Goal: Find specific page/section: Find specific page/section

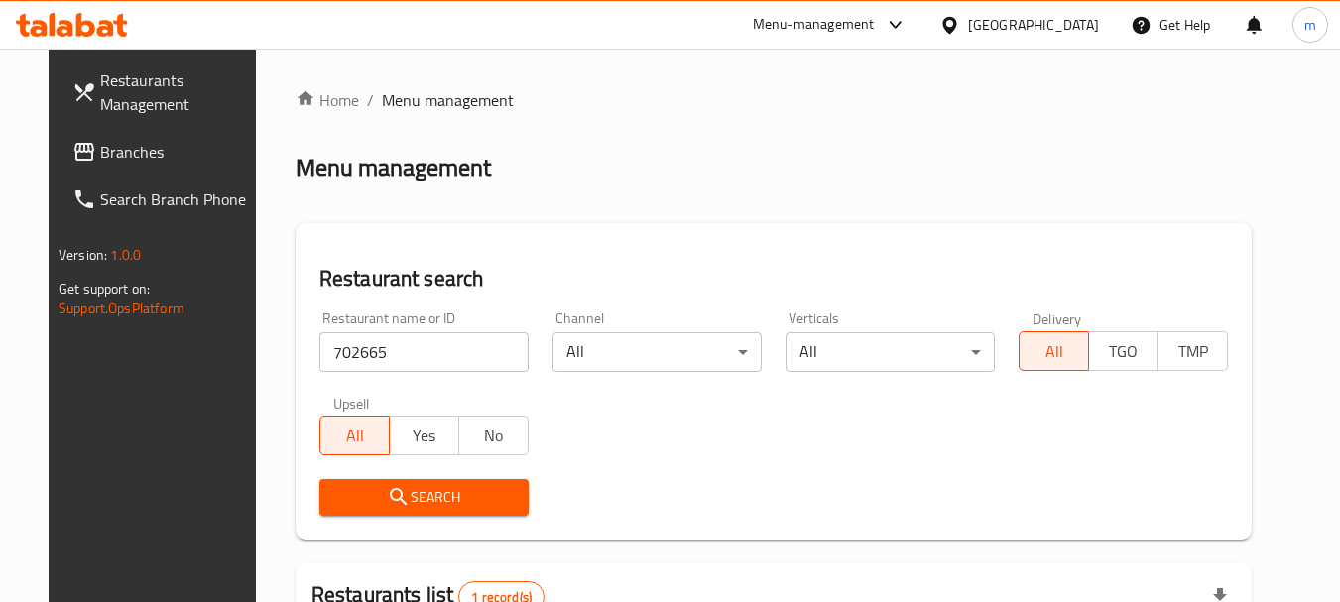
click at [100, 158] on span "Branches" at bounding box center [178, 152] width 157 height 24
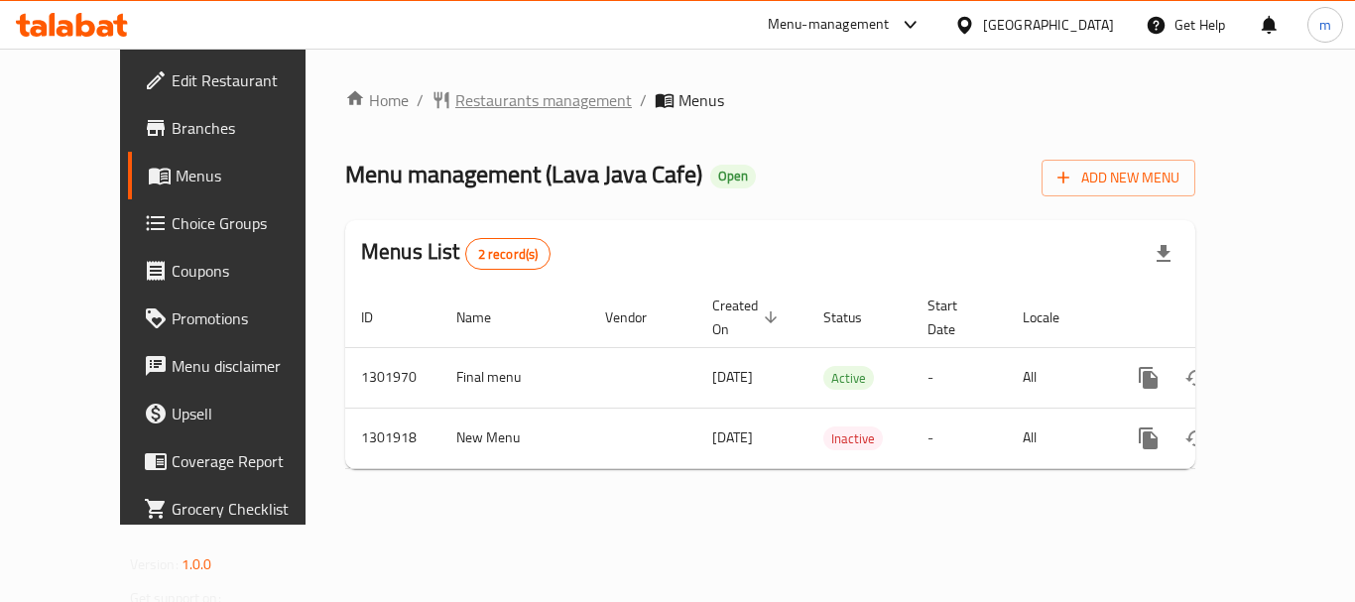
click at [455, 96] on span "Restaurants management" at bounding box center [543, 100] width 177 height 24
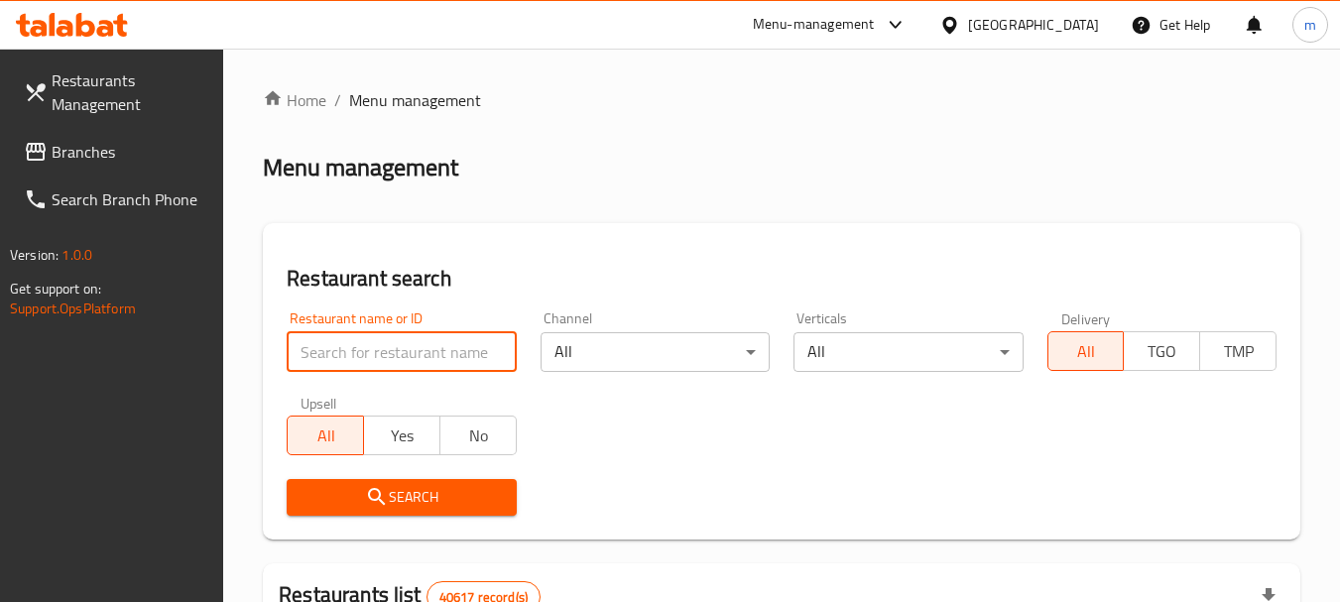
click at [384, 341] on input "search" at bounding box center [401, 352] width 229 height 40
paste input "702153"
type input "702153"
click at [425, 506] on span "Search" at bounding box center [400, 497] width 197 height 25
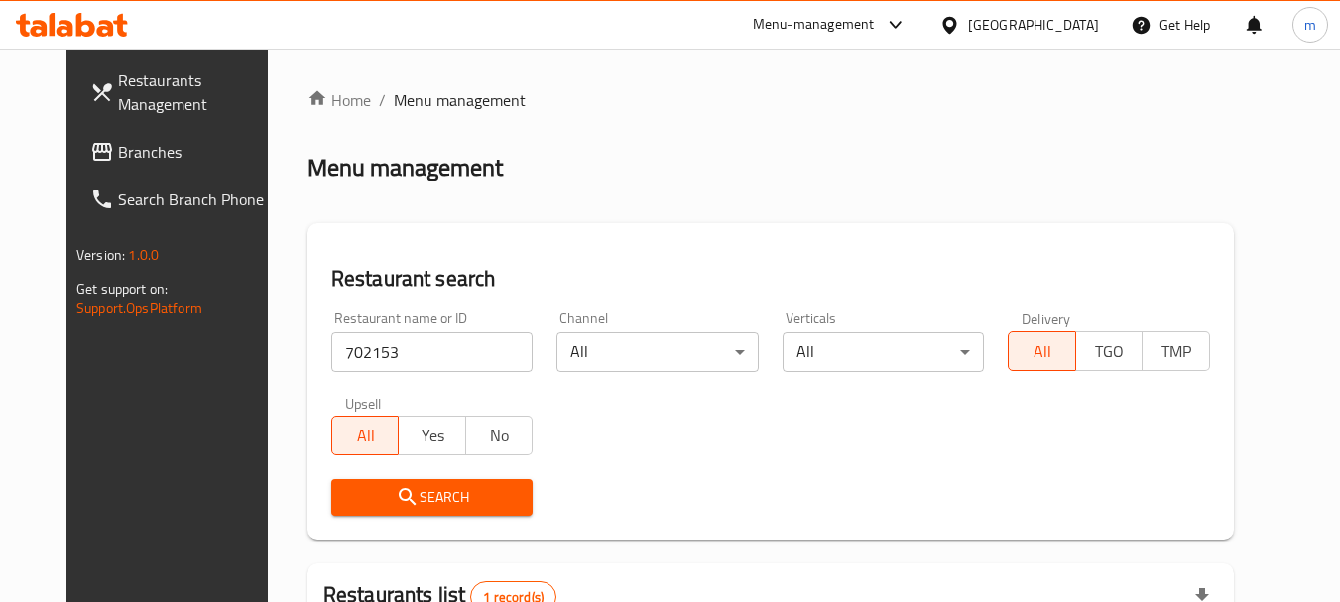
drag, startPoint x: 1034, startPoint y: 13, endPoint x: 1026, endPoint y: 22, distance: 11.9
click at [1032, 14] on div "[GEOGRAPHIC_DATA]" at bounding box center [1033, 25] width 131 height 22
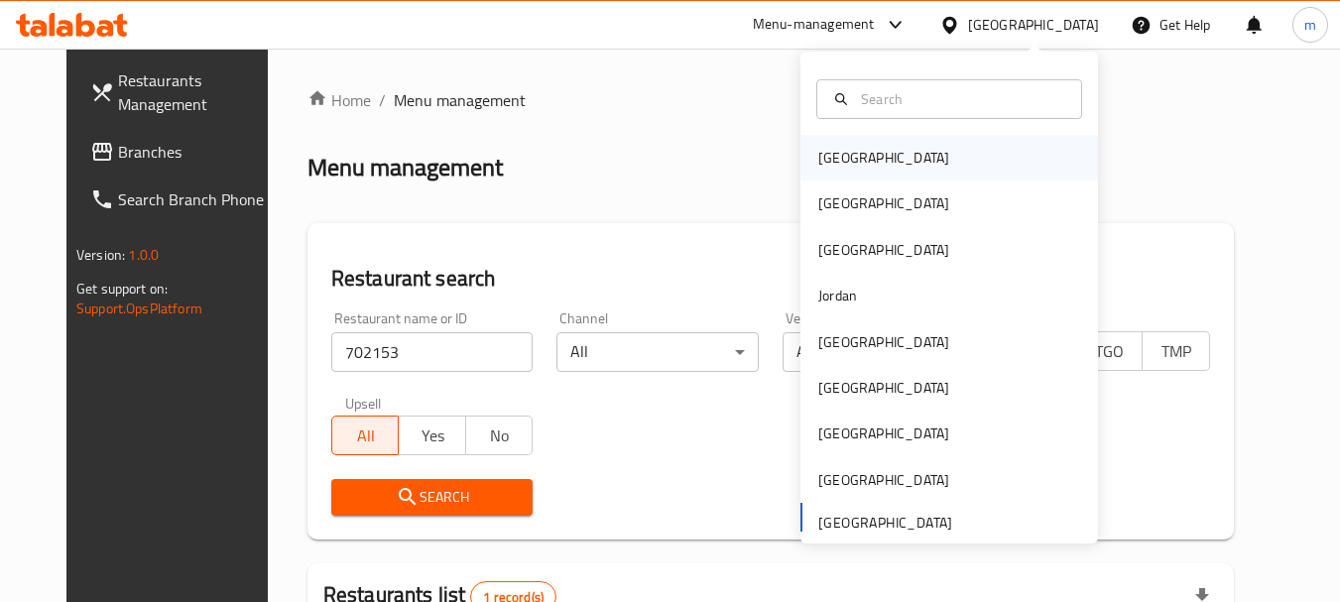
click at [837, 166] on div "Bahrain" at bounding box center [883, 158] width 131 height 22
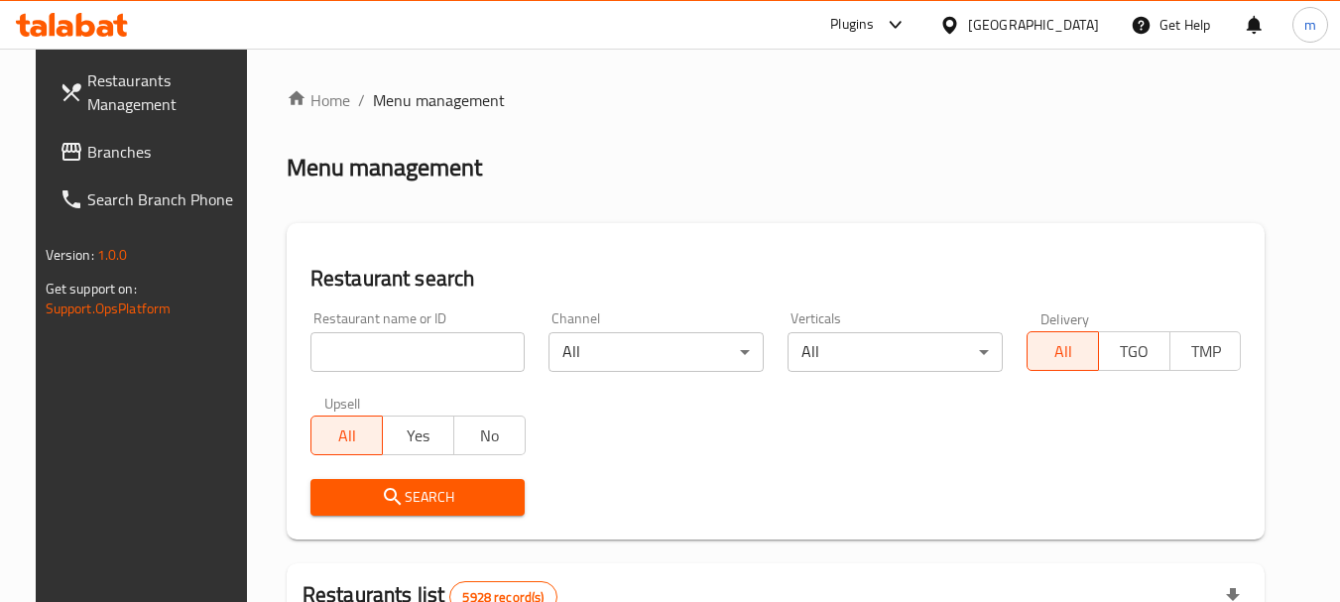
click at [87, 155] on span "Branches" at bounding box center [165, 152] width 157 height 24
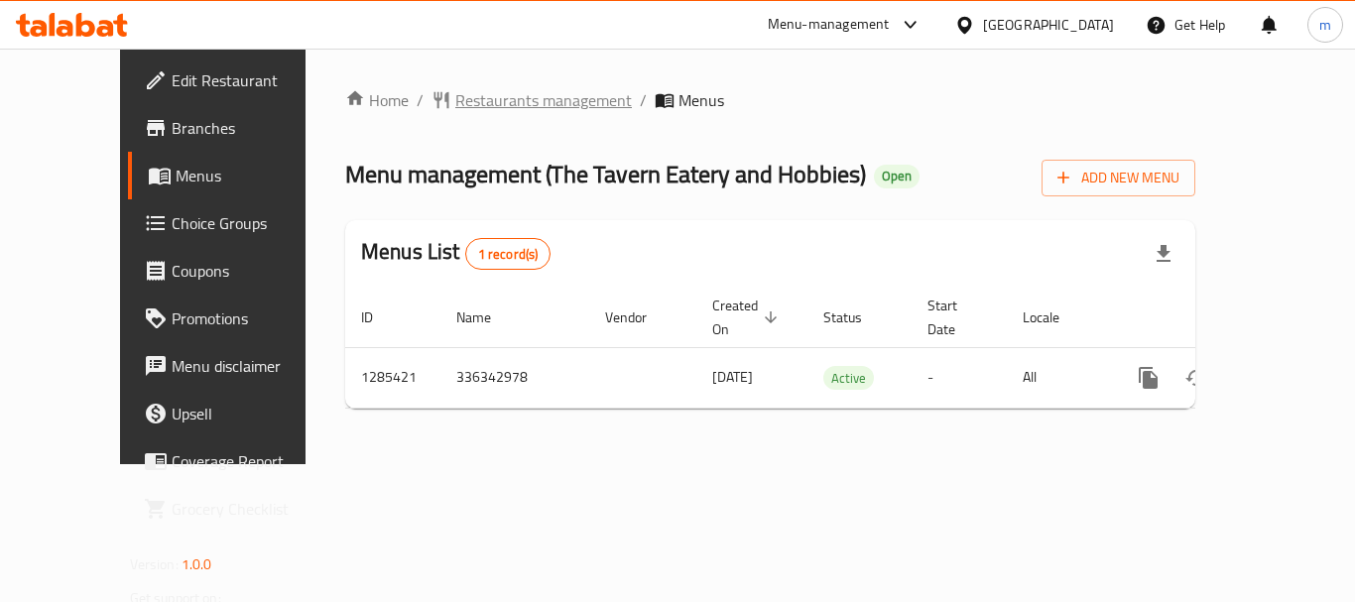
click at [467, 90] on span "Restaurants management" at bounding box center [543, 100] width 177 height 24
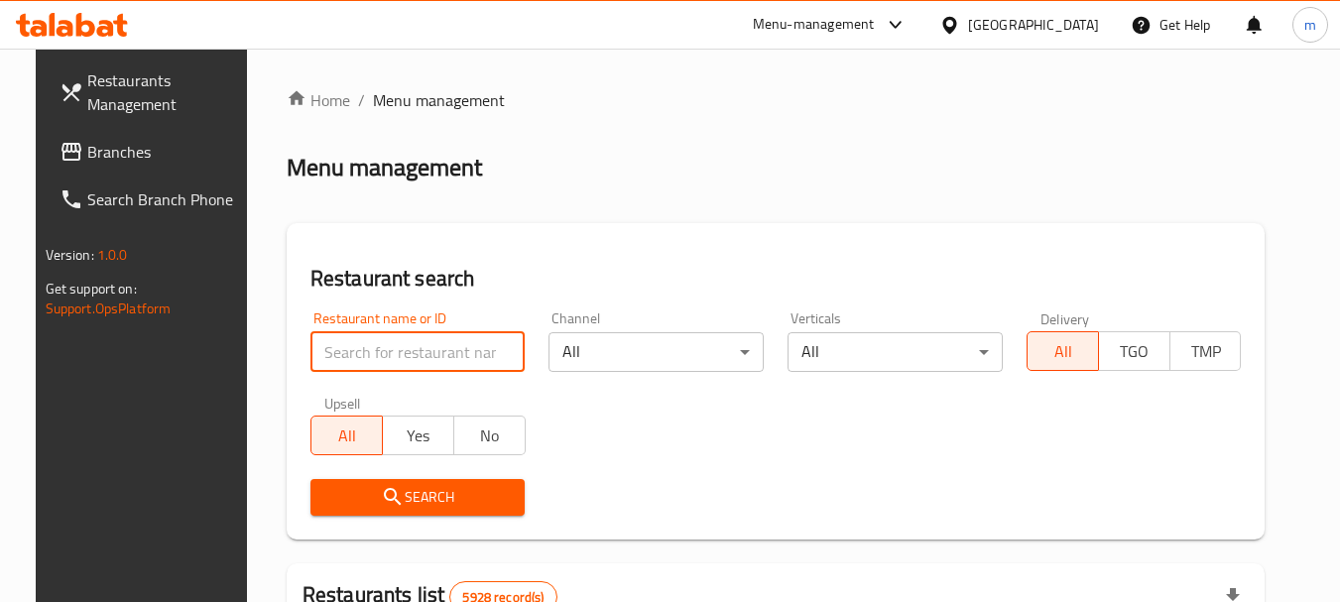
click at [347, 348] on input "search" at bounding box center [417, 352] width 215 height 40
paste input "695949"
type input "695949"
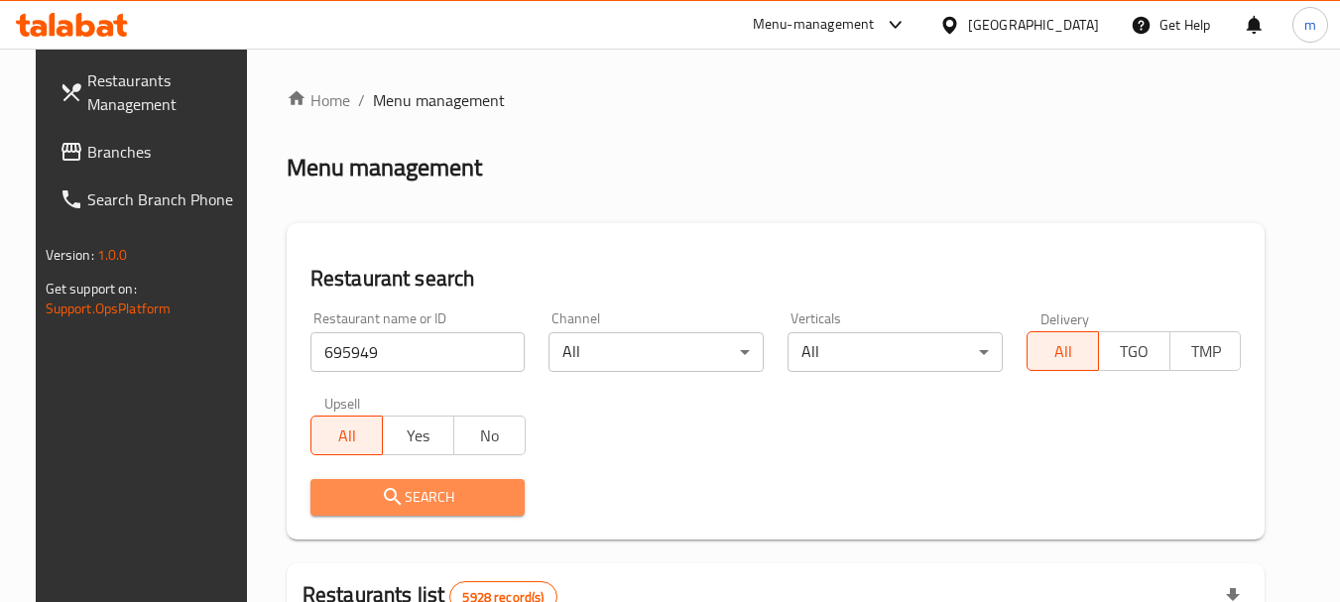
click at [436, 501] on span "Search" at bounding box center [417, 497] width 183 height 25
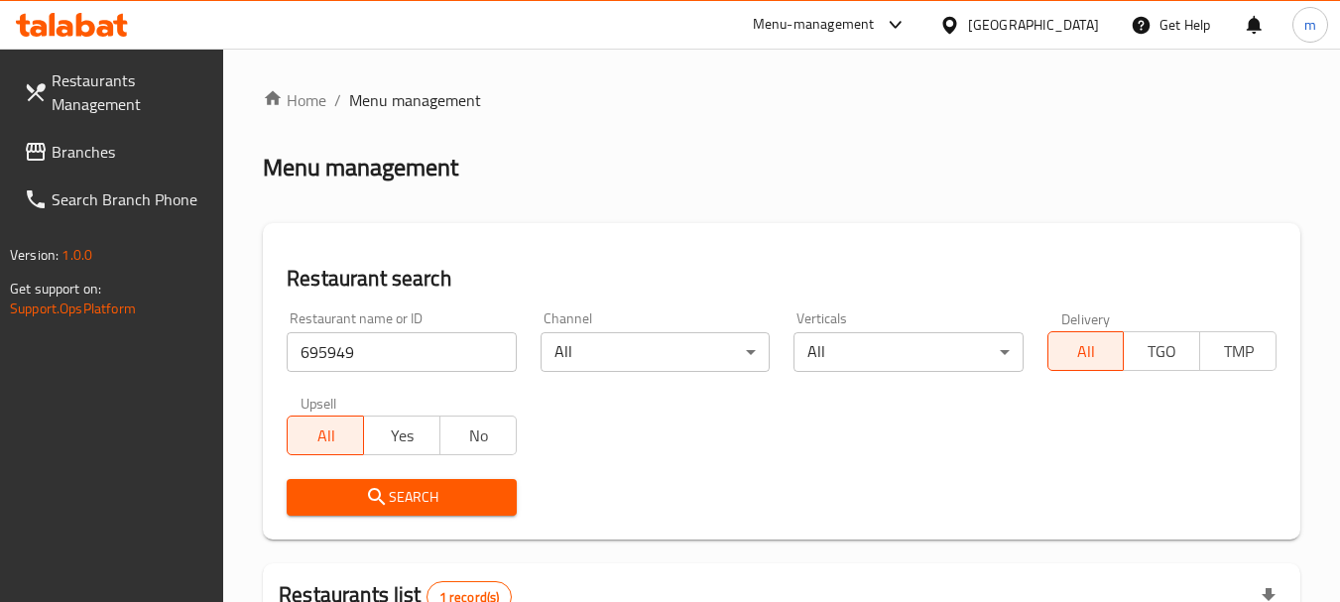
click at [1062, 31] on div "[GEOGRAPHIC_DATA]" at bounding box center [1033, 25] width 131 height 22
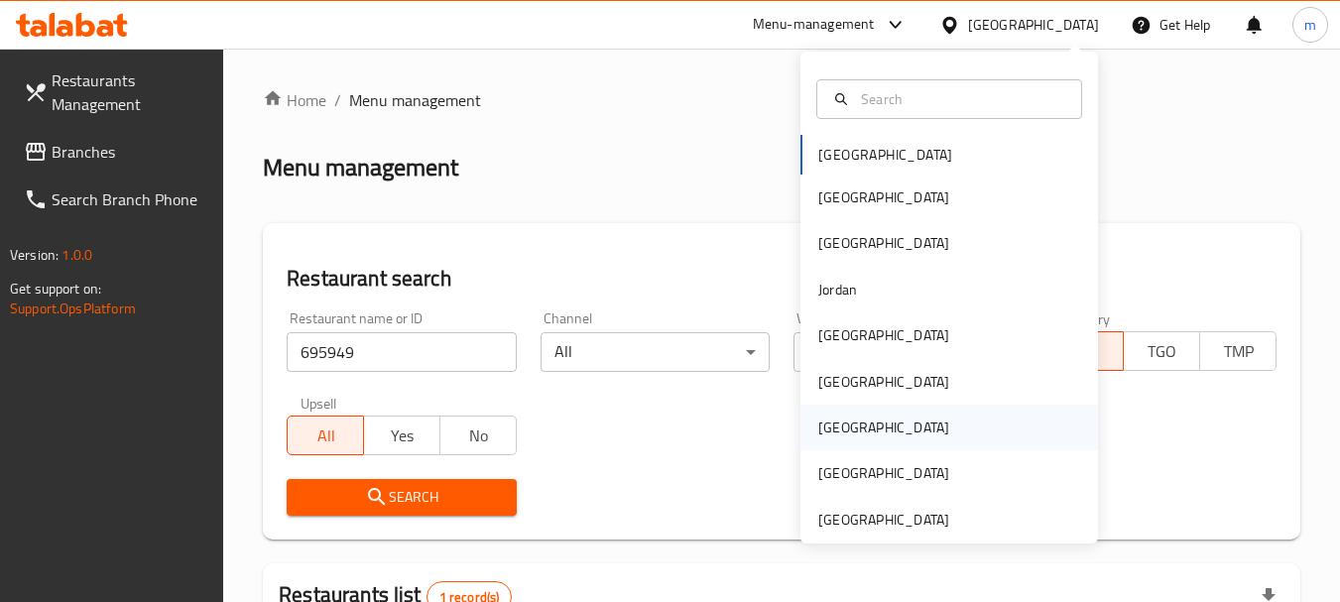
click at [834, 427] on div "[GEOGRAPHIC_DATA]" at bounding box center [883, 428] width 131 height 22
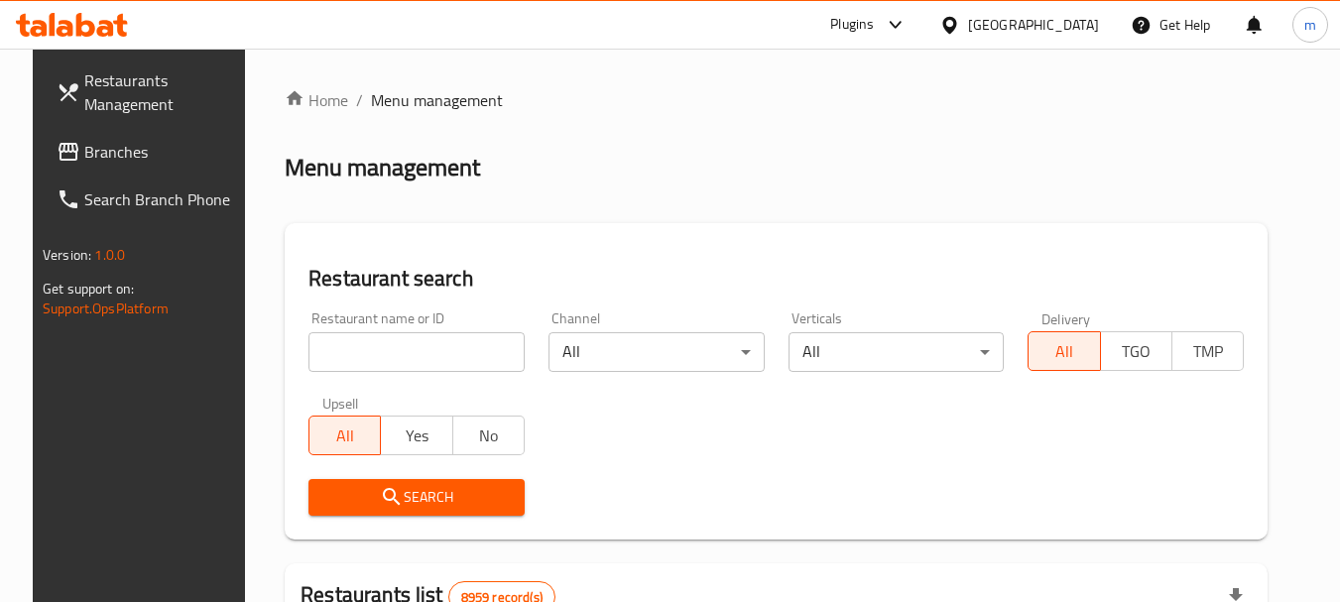
click at [84, 152] on span "Branches" at bounding box center [162, 152] width 157 height 24
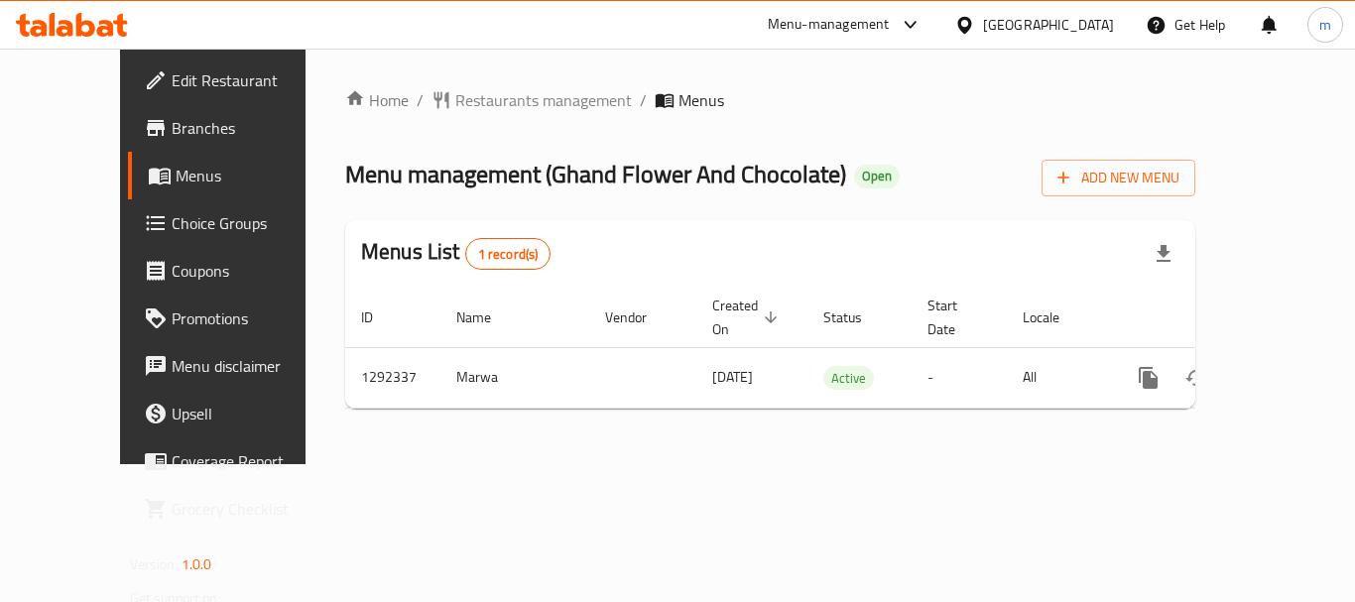
click at [473, 84] on div "Home / Restaurants management / Menus Menu management ( Ghand Flower And Chocol…" at bounding box center [769, 257] width 929 height 416
click at [455, 103] on span "Restaurants management" at bounding box center [543, 100] width 177 height 24
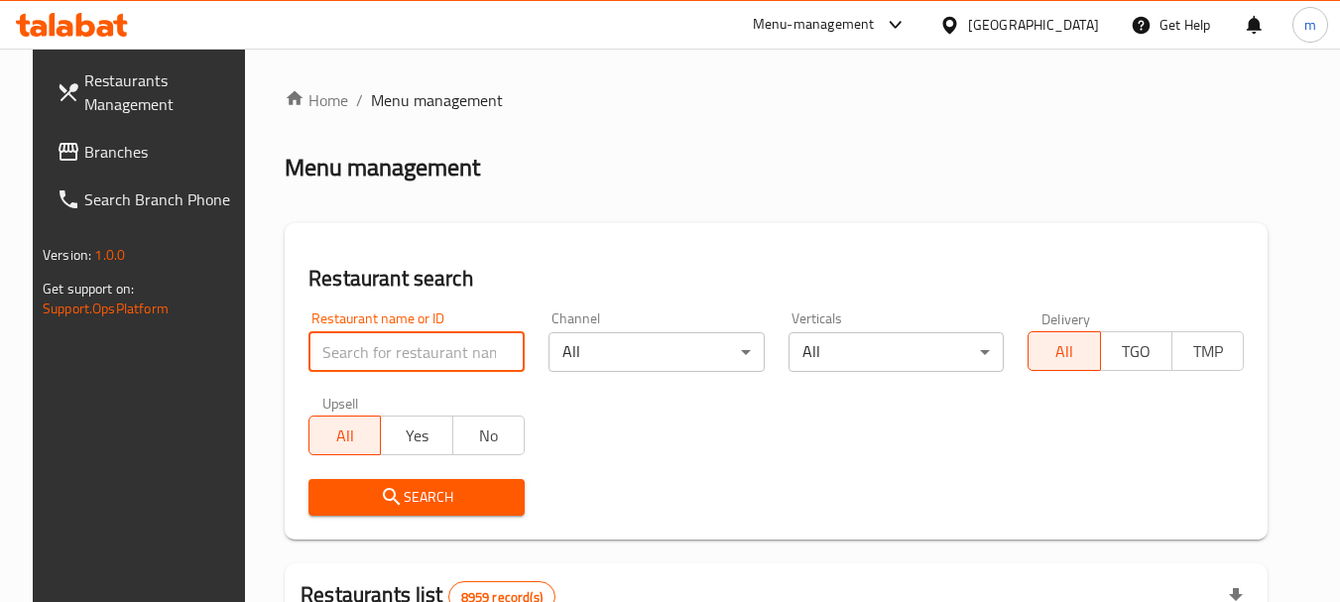
click at [393, 349] on input "search" at bounding box center [416, 352] width 216 height 40
paste input "698945"
type input "698945"
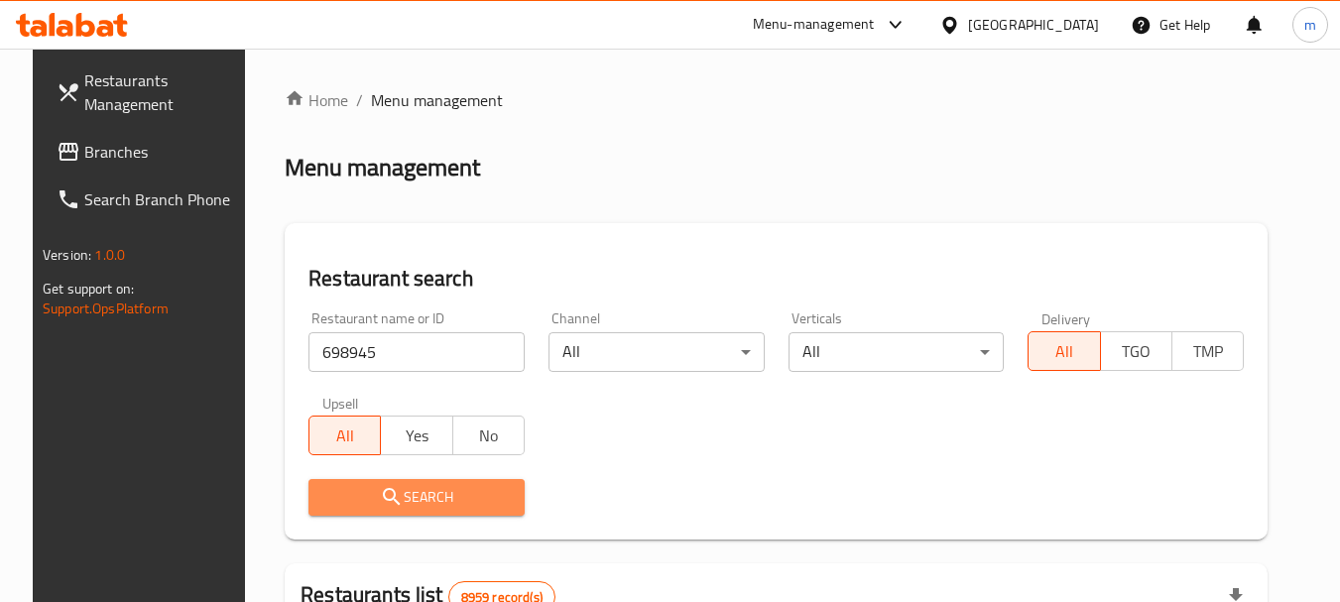
click at [441, 489] on span "Search" at bounding box center [416, 497] width 184 height 25
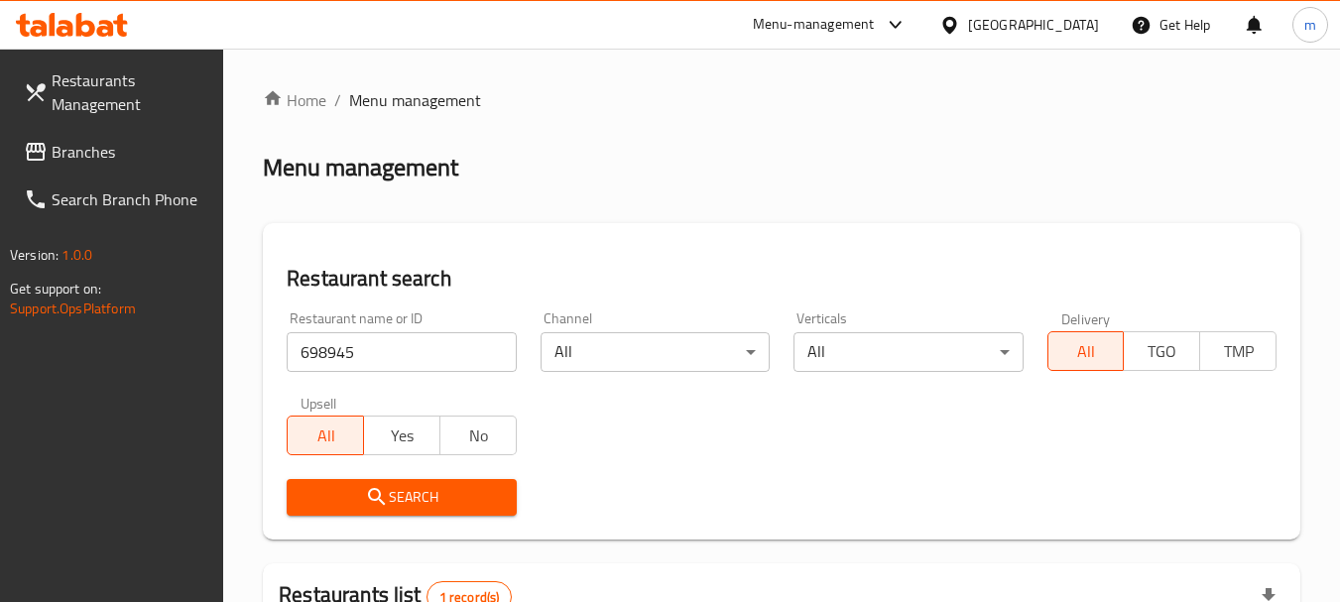
click at [1084, 28] on div "[GEOGRAPHIC_DATA]" at bounding box center [1033, 25] width 131 height 22
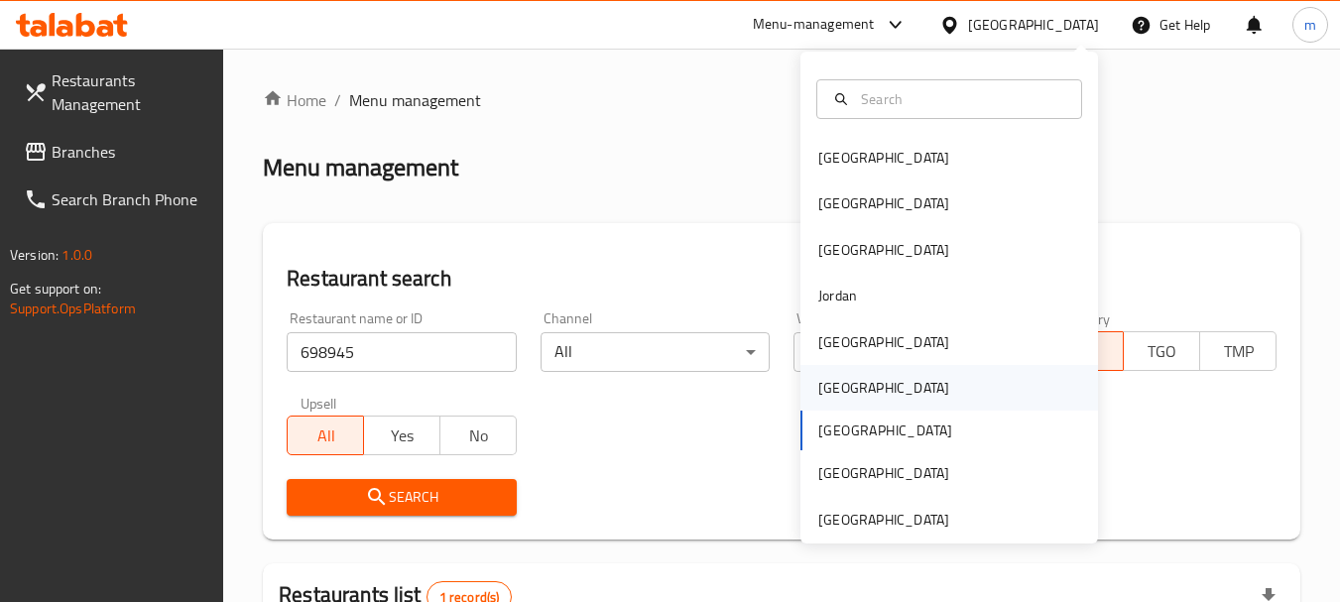
click at [843, 384] on div "[GEOGRAPHIC_DATA]" at bounding box center [883, 388] width 163 height 46
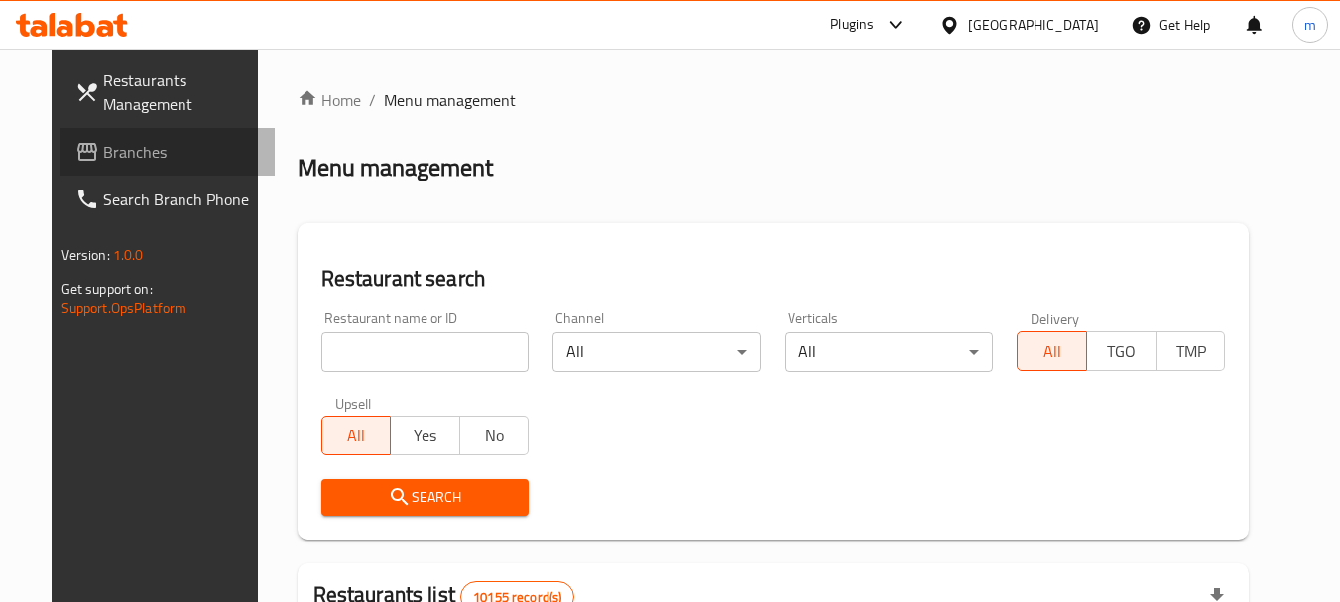
click at [103, 157] on span "Branches" at bounding box center [181, 152] width 157 height 24
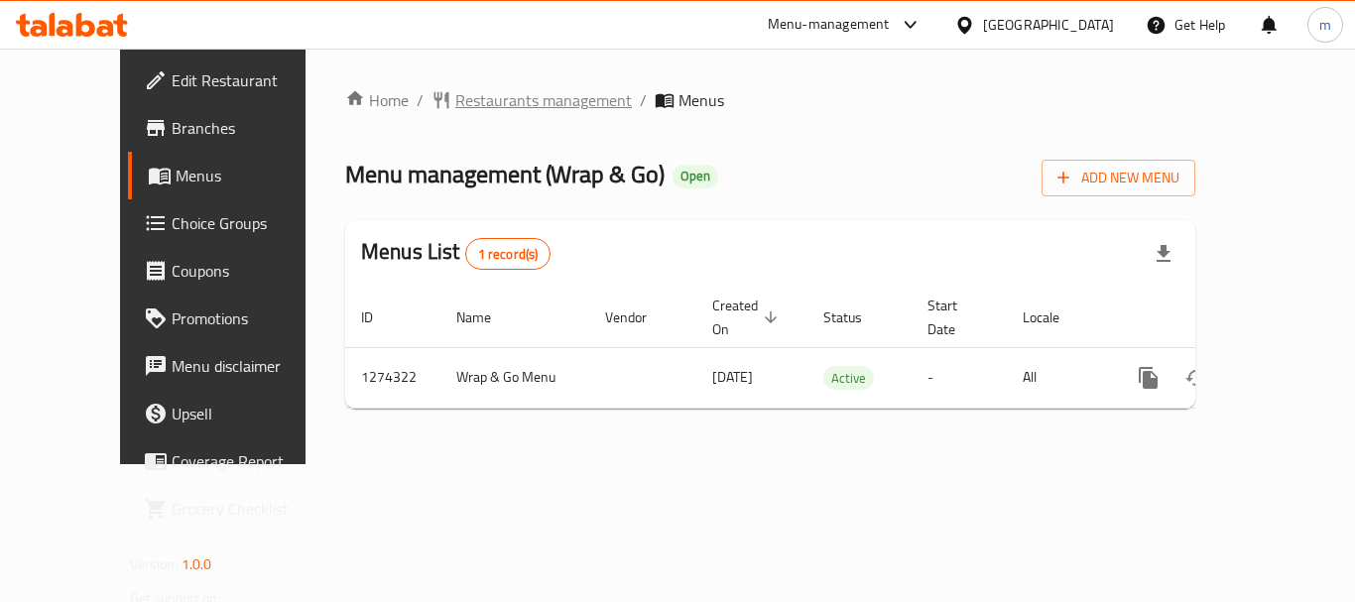
click at [455, 107] on span "Restaurants management" at bounding box center [543, 100] width 177 height 24
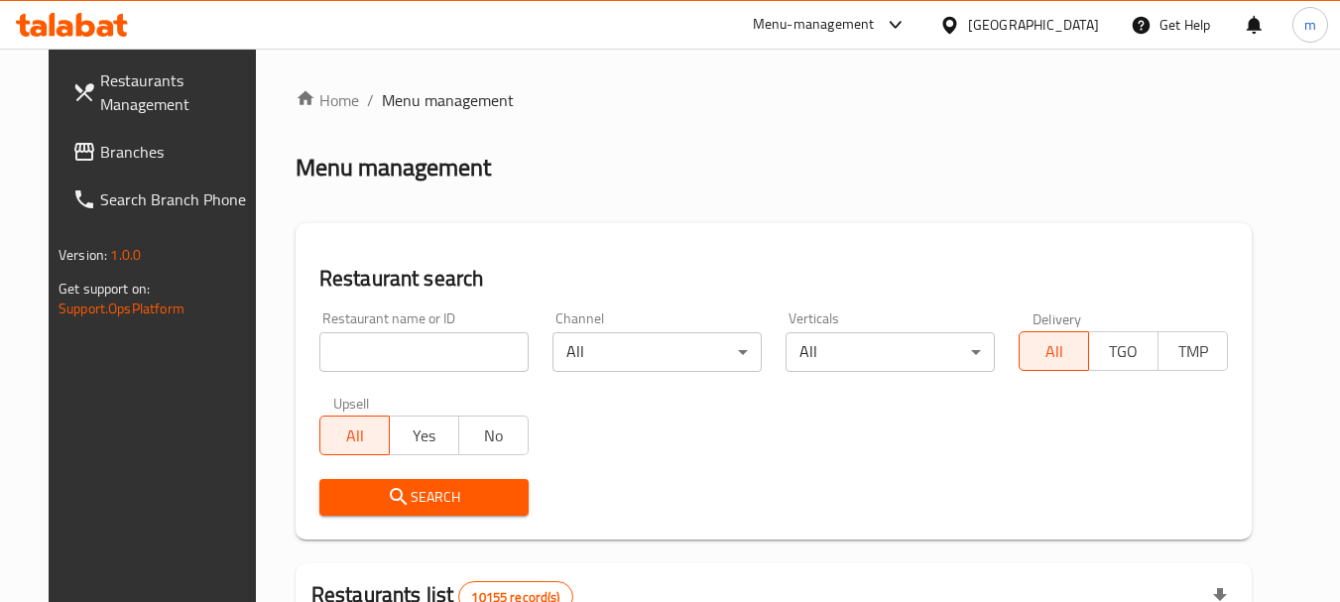
click at [430, 351] on input "search" at bounding box center [423, 352] width 209 height 40
paste input "691171"
type input "691171"
click at [439, 483] on button "Search" at bounding box center [423, 497] width 209 height 37
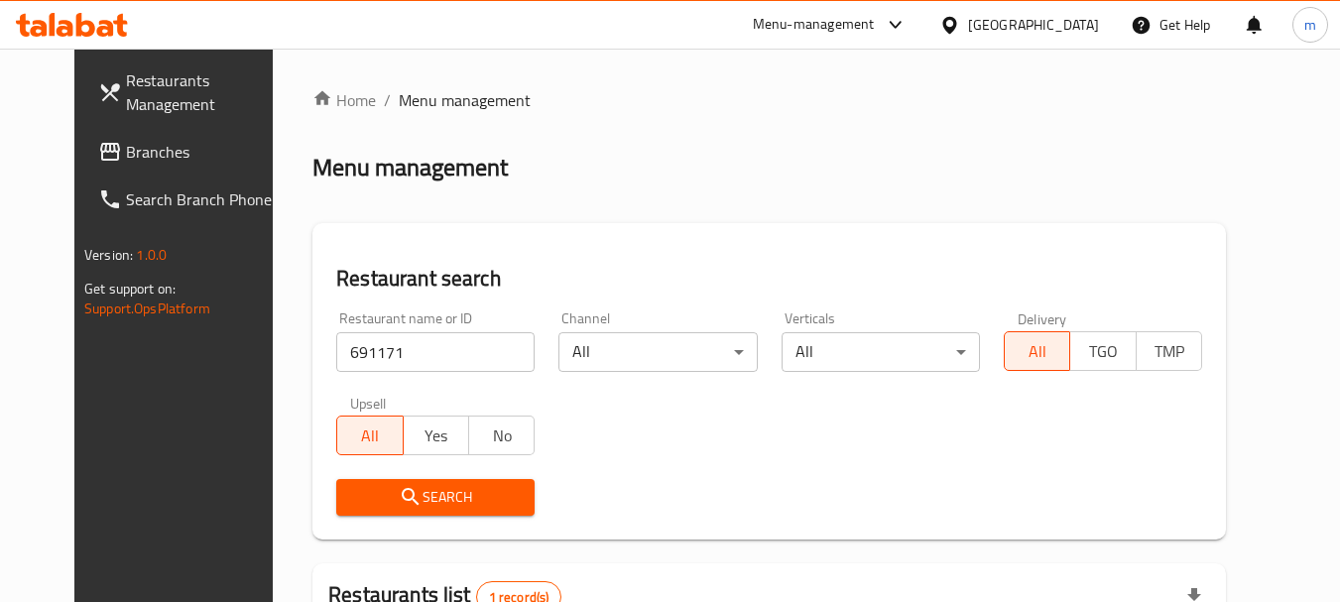
click at [1071, 26] on div "Oman" at bounding box center [1033, 25] width 131 height 22
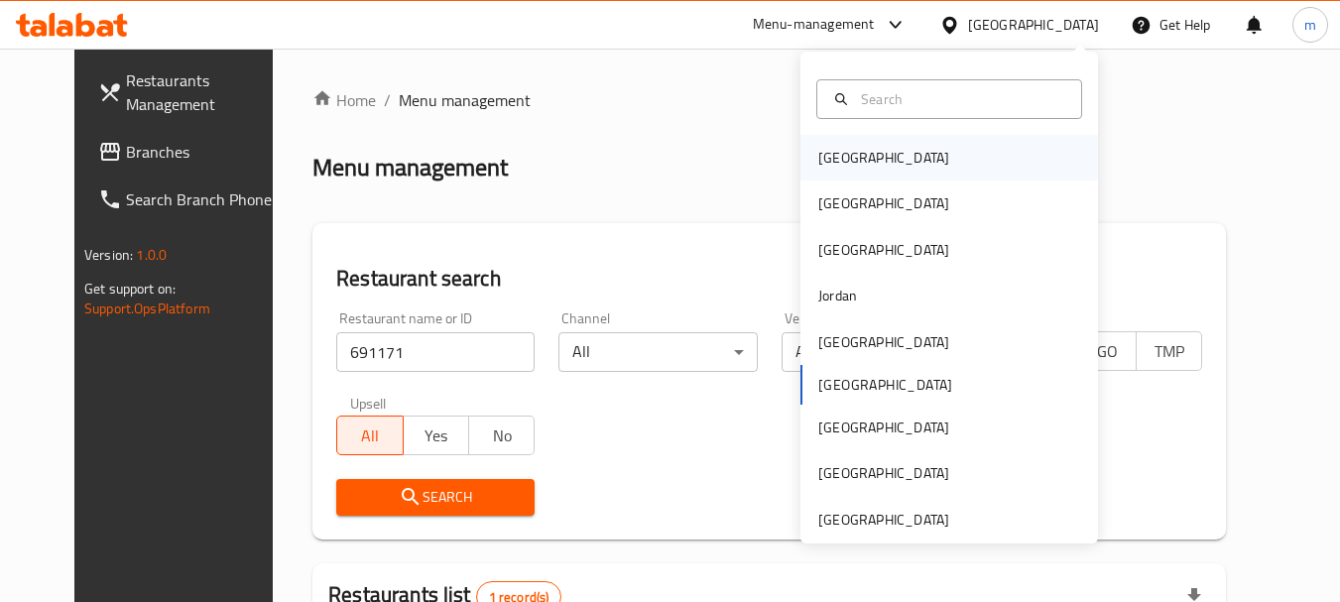
click at [836, 147] on div "Bahrain" at bounding box center [883, 158] width 131 height 22
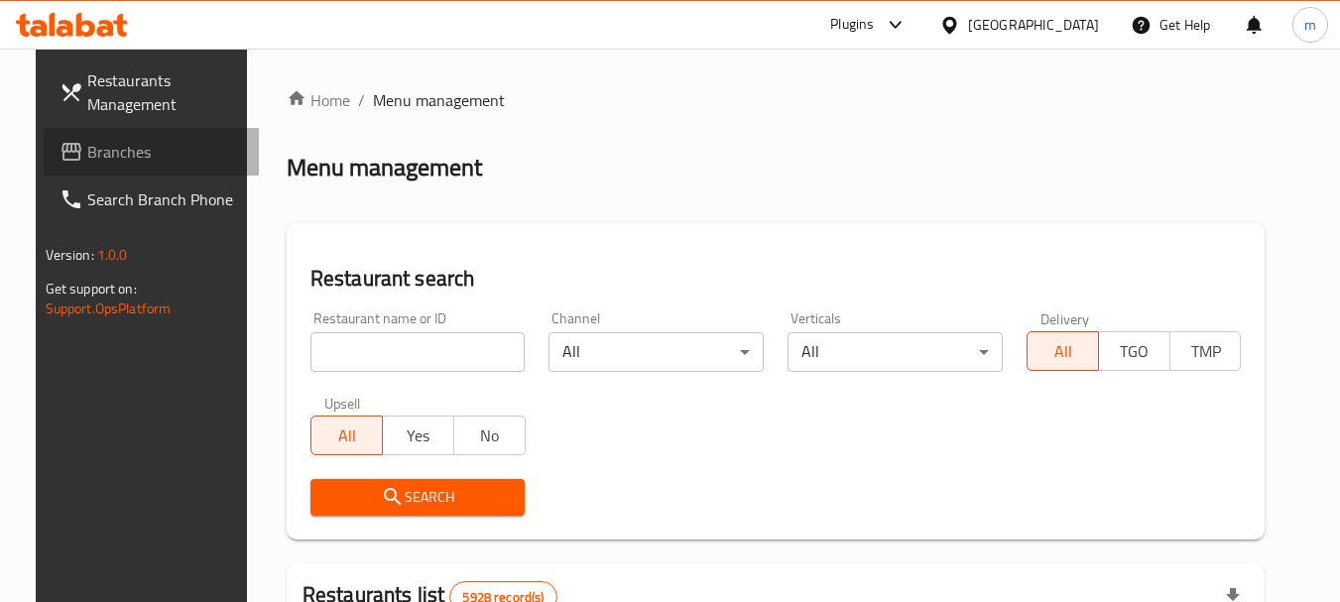
click at [87, 152] on span "Branches" at bounding box center [165, 152] width 157 height 24
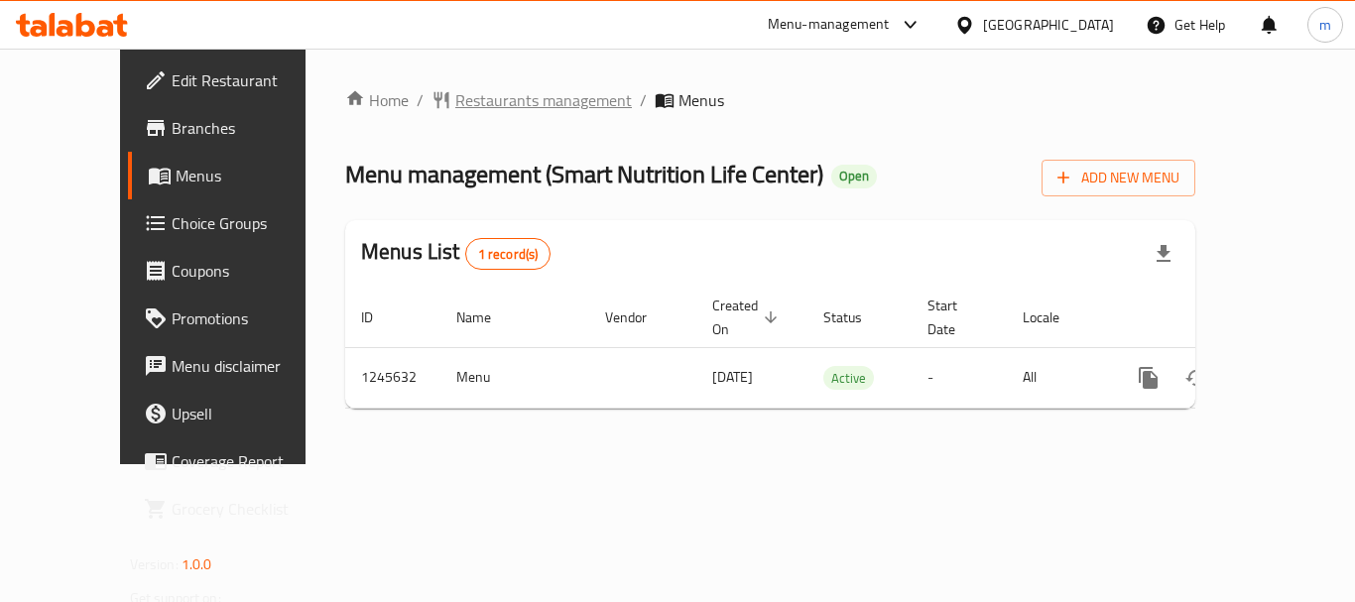
click at [455, 96] on span "Restaurants management" at bounding box center [543, 100] width 177 height 24
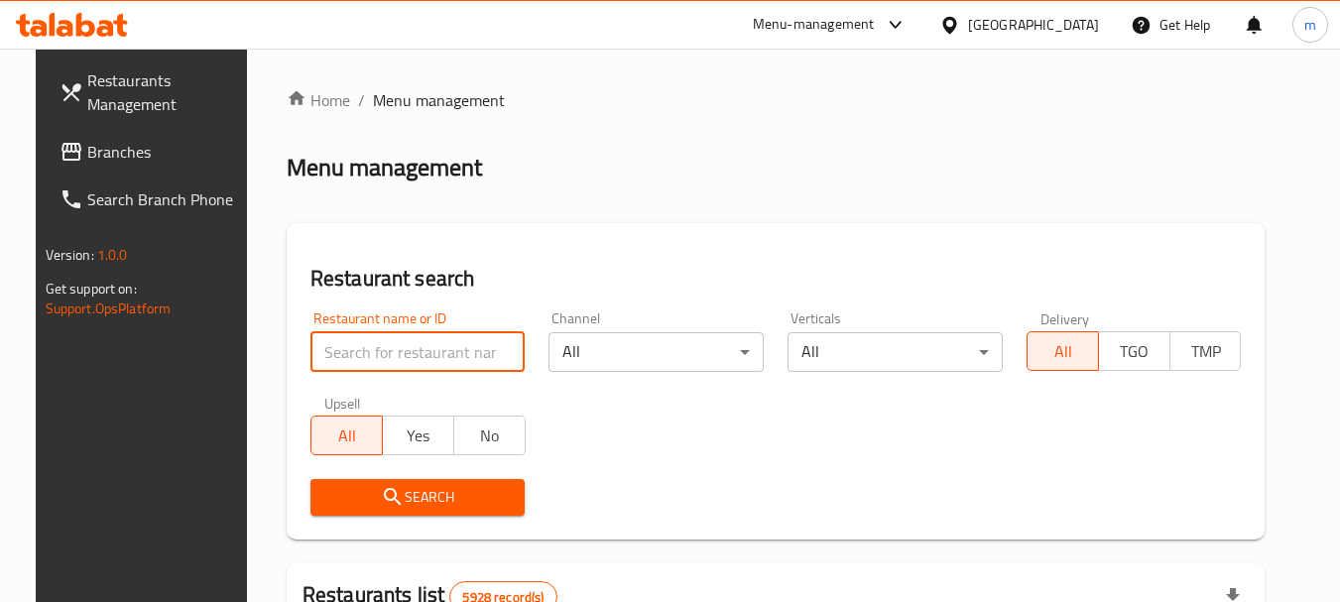
click at [365, 343] on input "search" at bounding box center [417, 352] width 215 height 40
paste input "682591"
type input "682591"
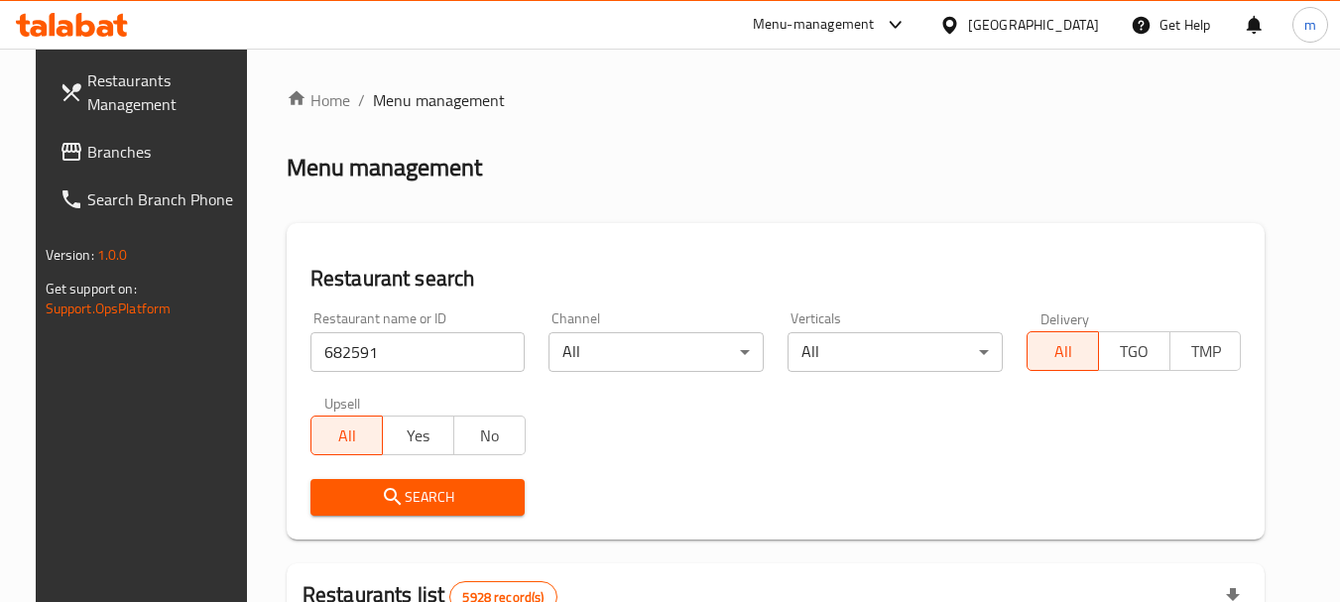
click at [402, 486] on span "Search" at bounding box center [417, 497] width 183 height 25
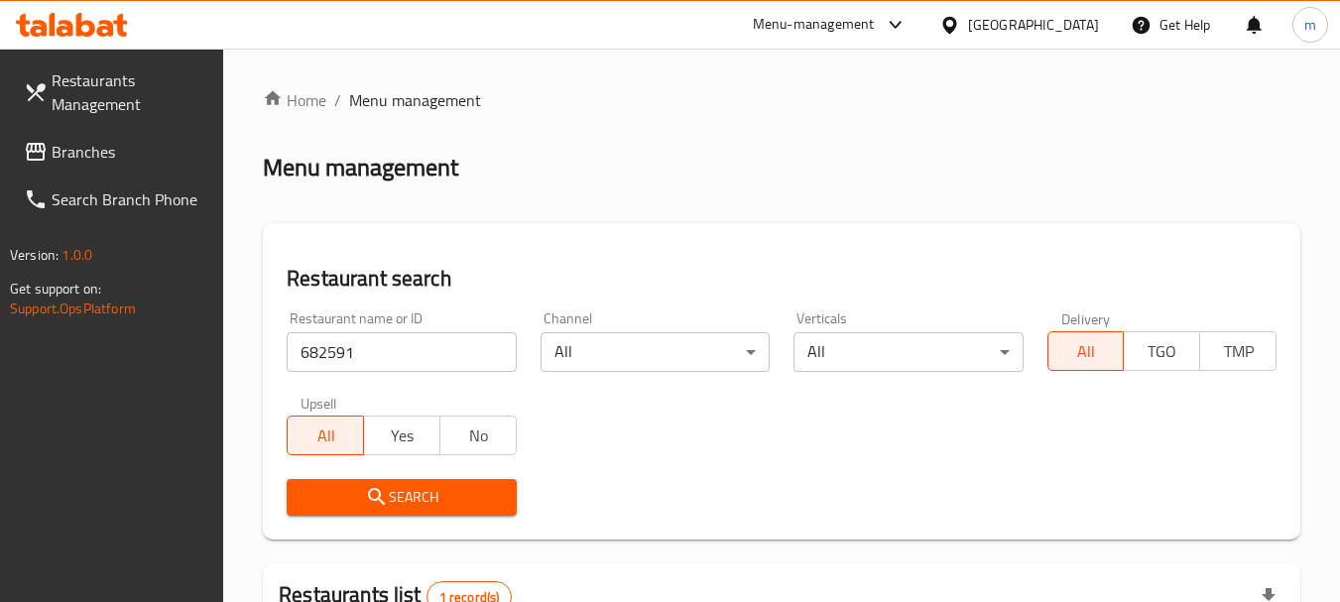
click at [968, 20] on div at bounding box center [953, 25] width 29 height 22
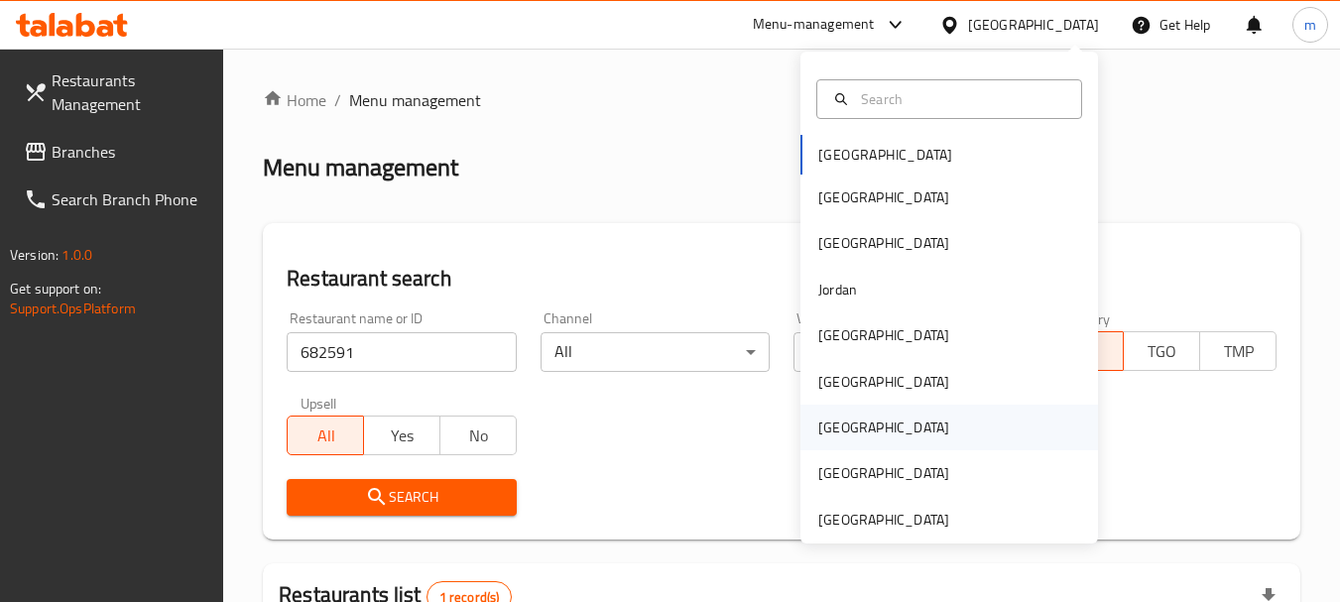
click at [866, 426] on div "[GEOGRAPHIC_DATA]" at bounding box center [949, 428] width 298 height 46
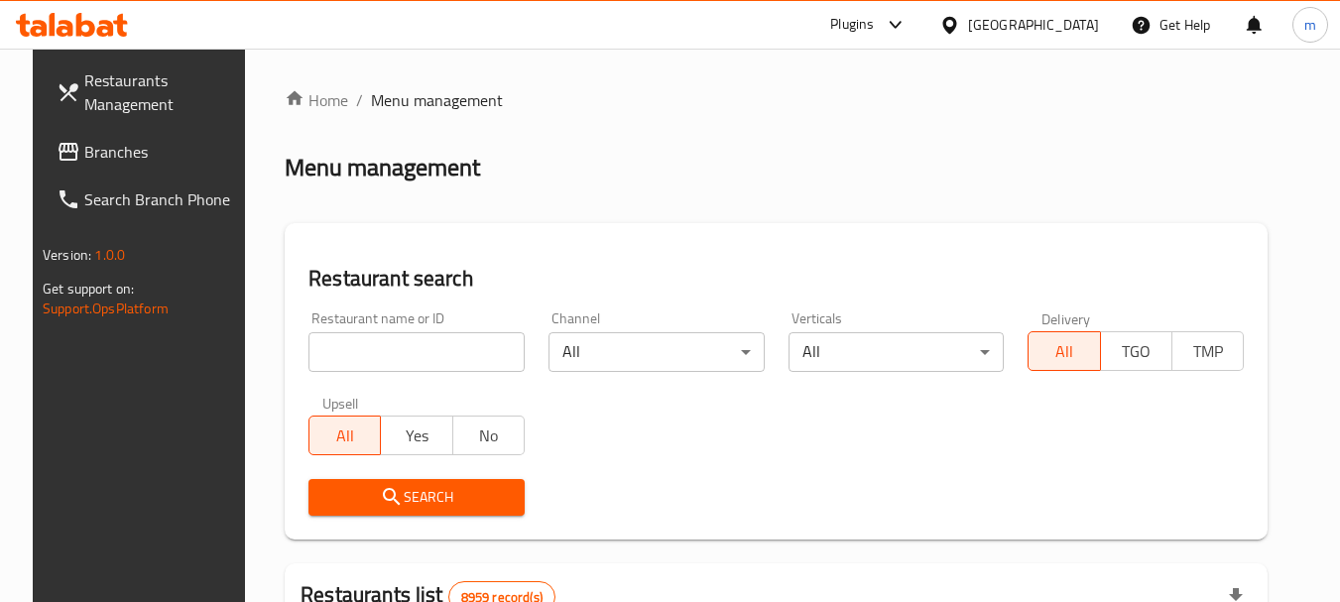
click at [90, 150] on span "Branches" at bounding box center [162, 152] width 157 height 24
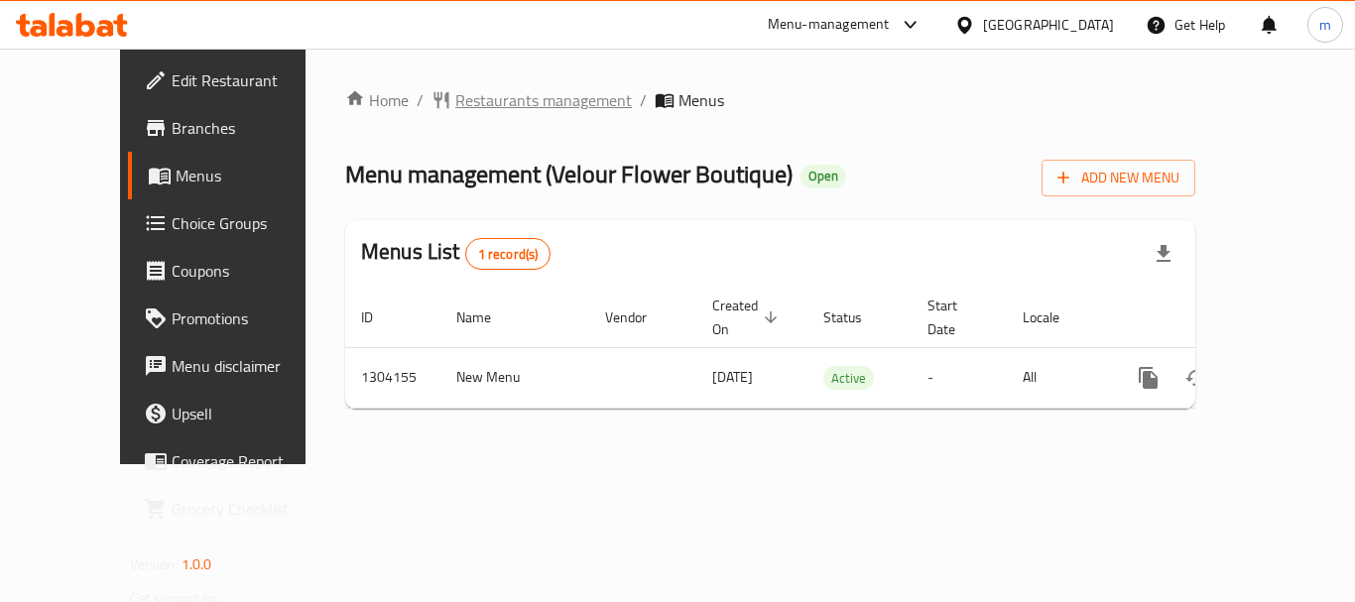
click at [488, 92] on span "Restaurants management" at bounding box center [543, 100] width 177 height 24
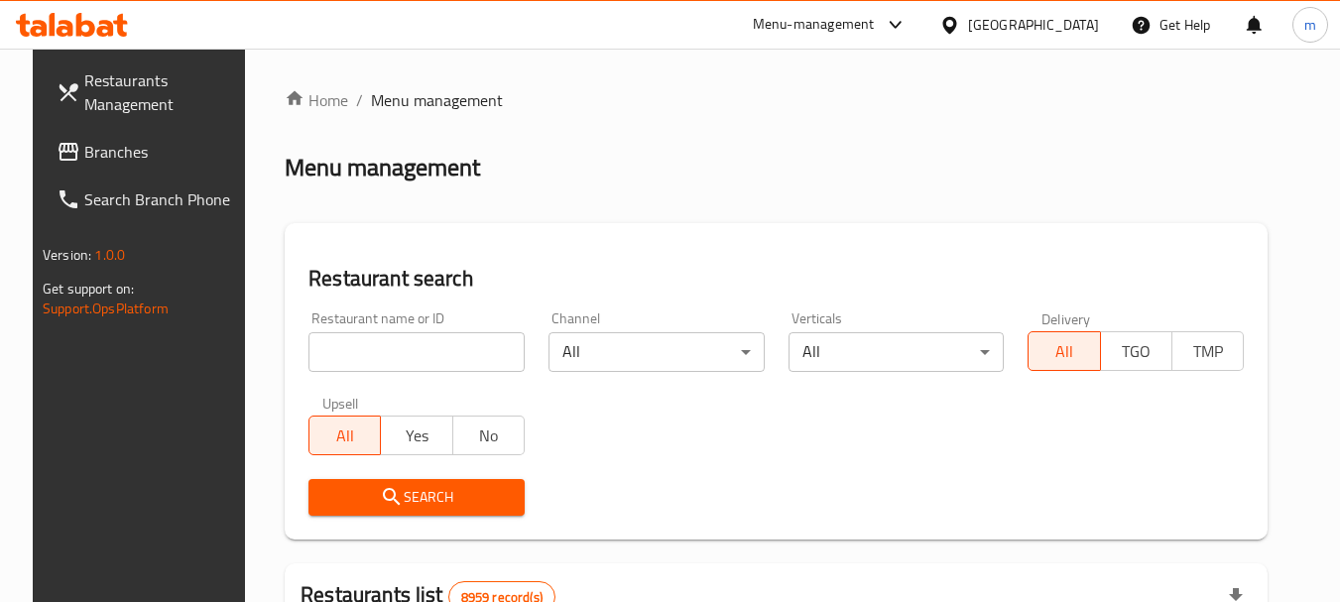
click at [471, 348] on input "search" at bounding box center [416, 352] width 216 height 40
paste input "703085"
type input "703085"
click at [418, 498] on span "Search" at bounding box center [416, 497] width 184 height 25
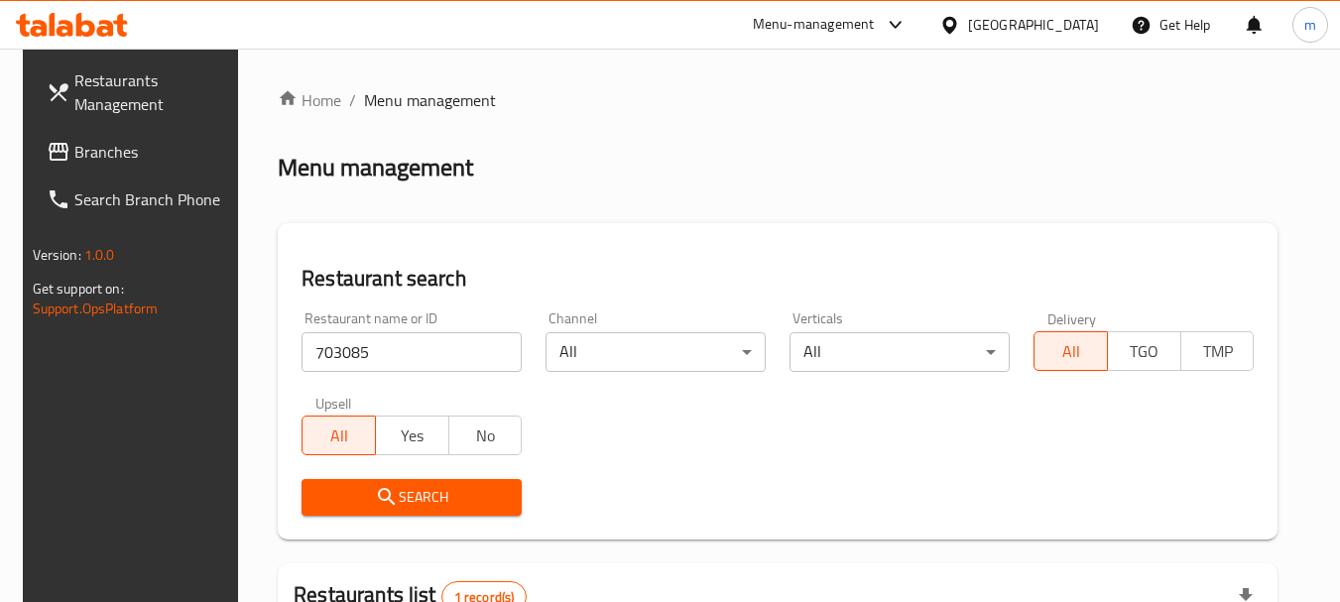
click at [1076, 20] on div "[GEOGRAPHIC_DATA]" at bounding box center [1033, 25] width 131 height 22
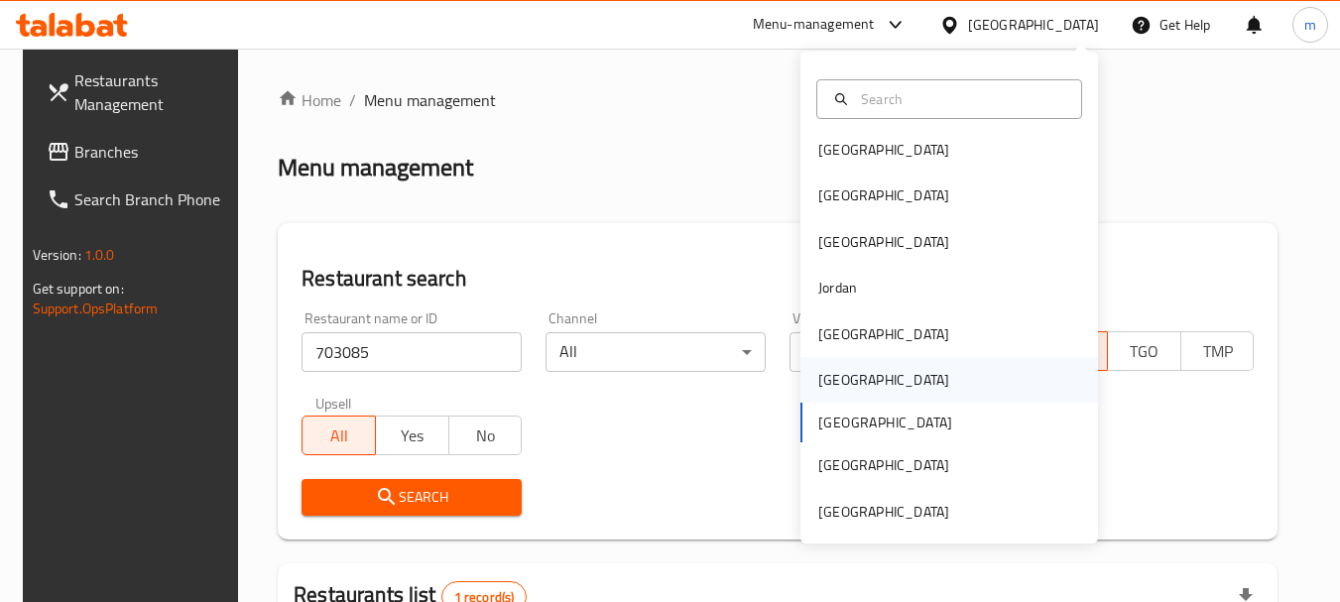
scroll to position [11, 0]
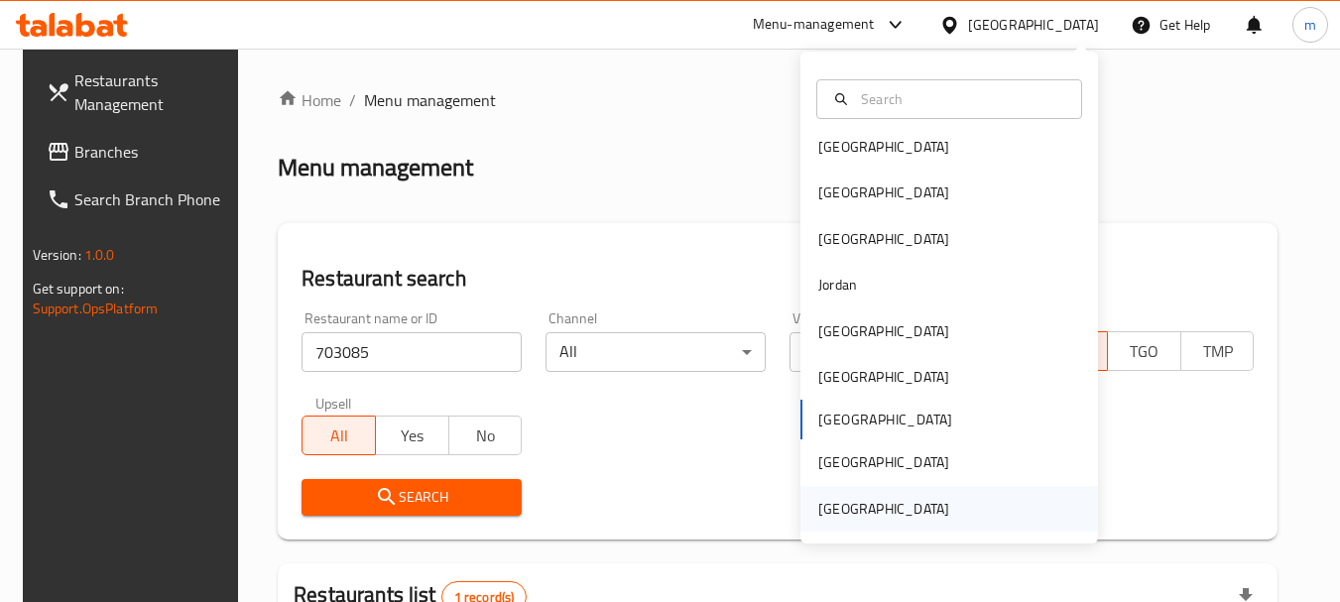
click at [883, 504] on div "[GEOGRAPHIC_DATA]" at bounding box center [883, 509] width 131 height 22
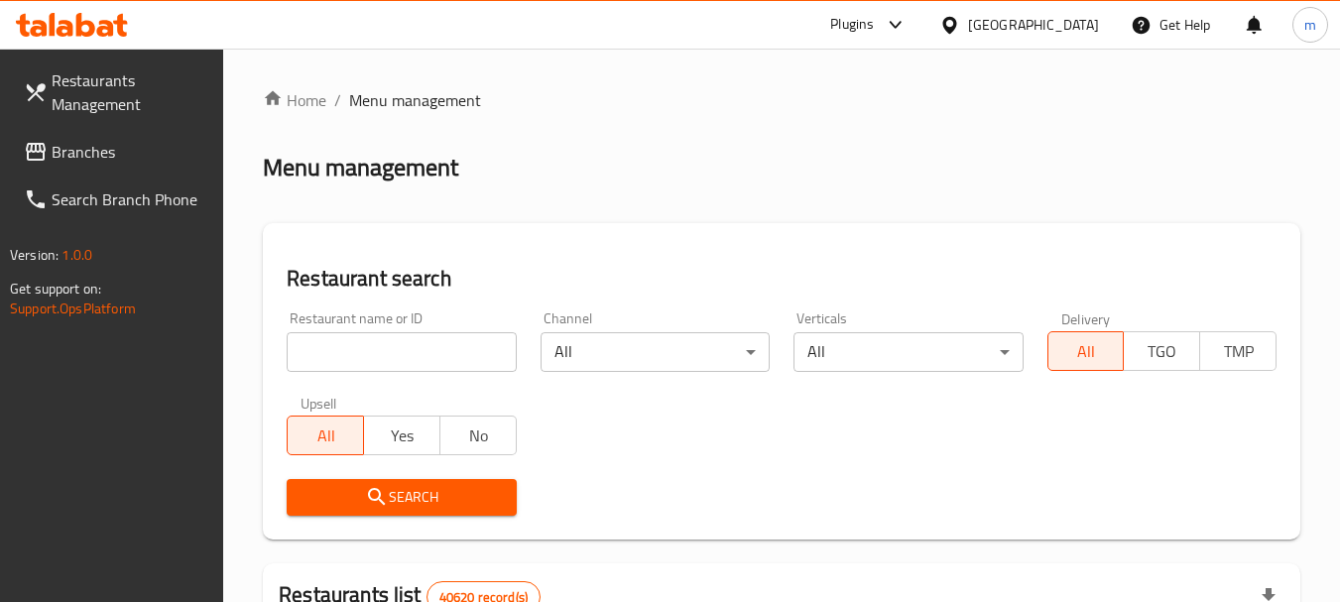
click at [68, 143] on span "Branches" at bounding box center [130, 152] width 157 height 24
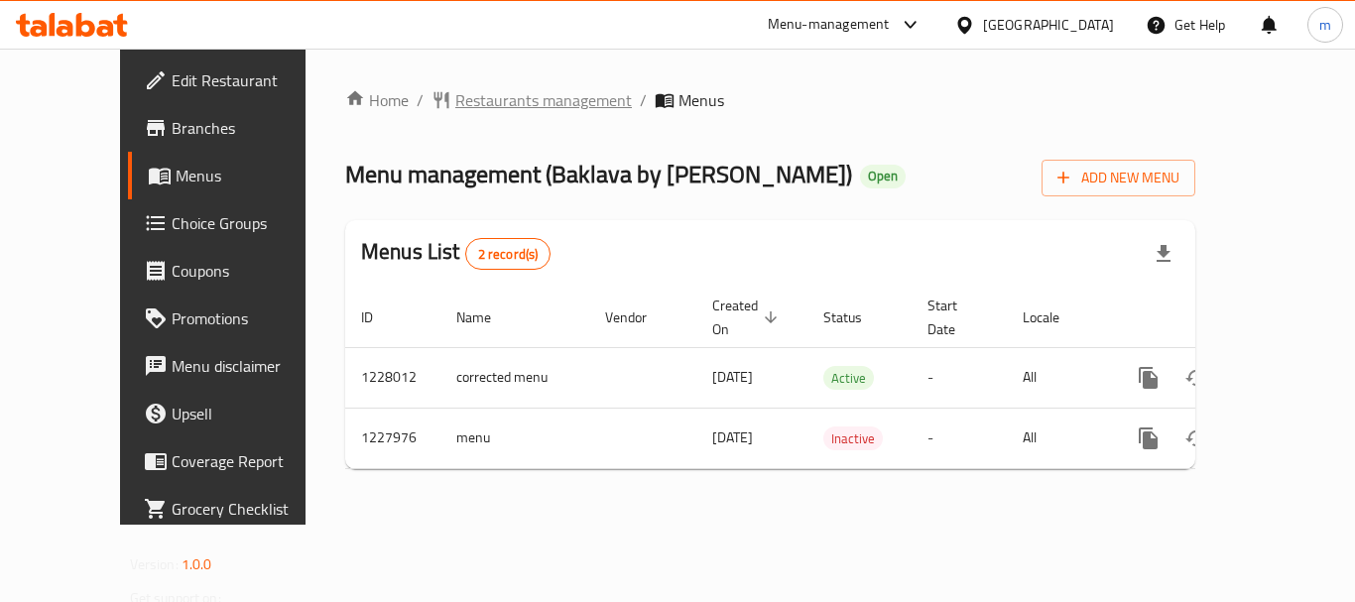
click at [473, 109] on span "Restaurants management" at bounding box center [543, 100] width 177 height 24
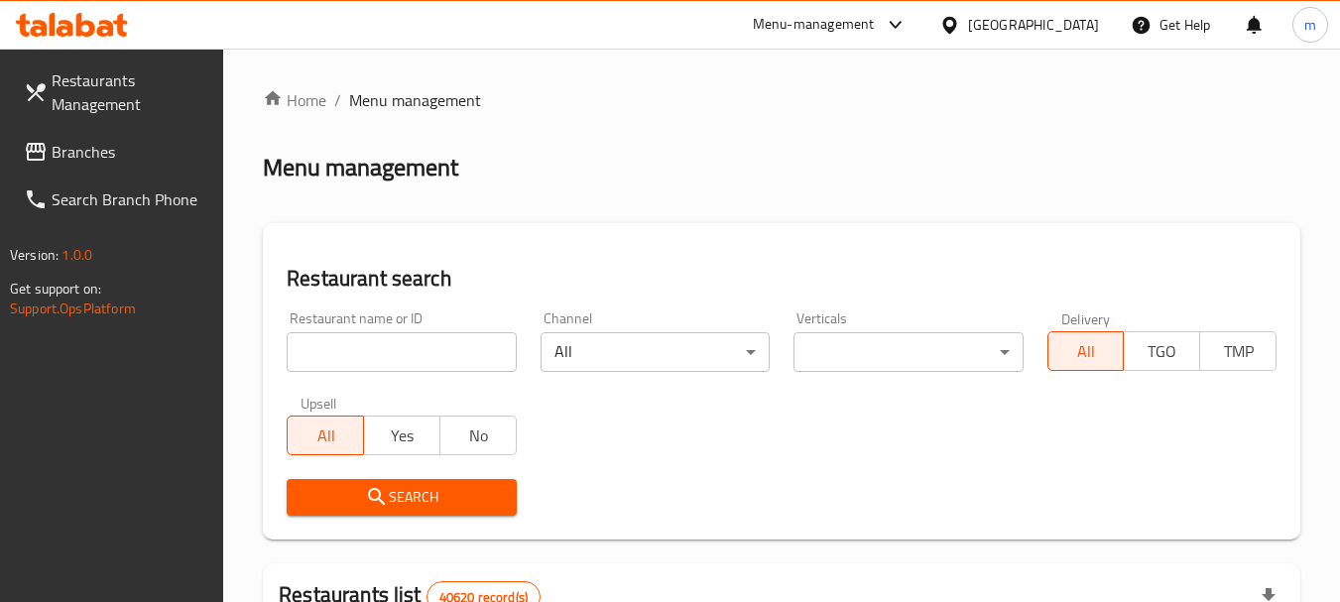
click at [387, 356] on input "search" at bounding box center [401, 352] width 229 height 40
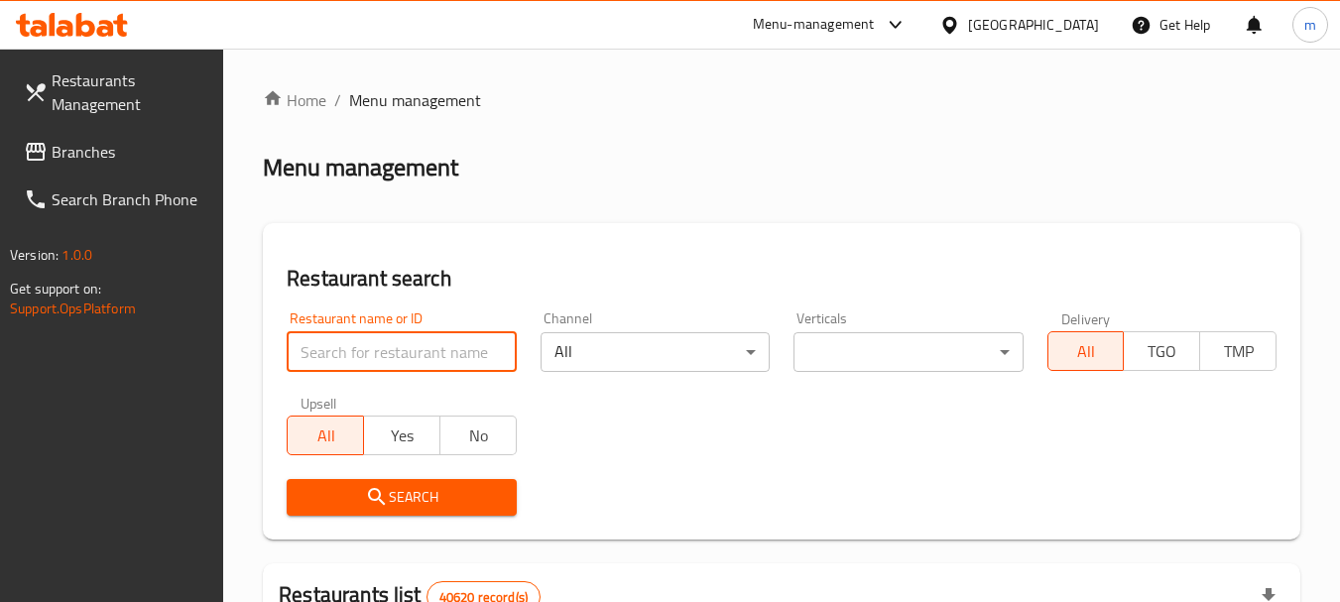
paste input "676294"
type input "676294"
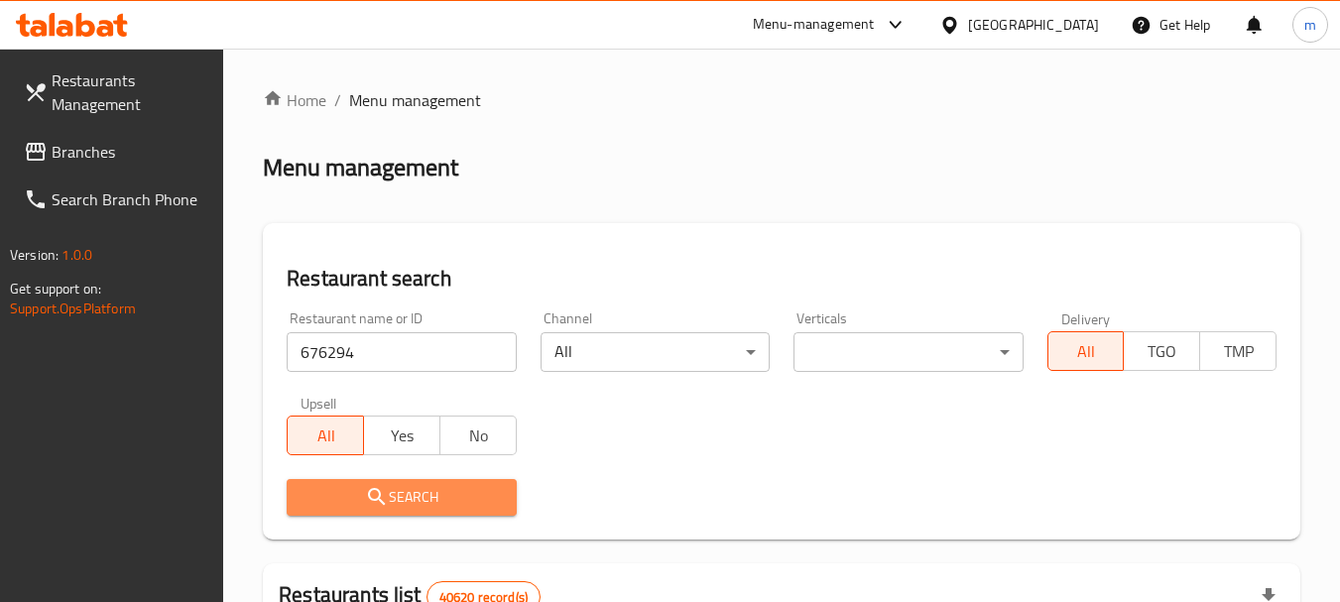
click at [419, 502] on span "Search" at bounding box center [400, 497] width 197 height 25
